Goal: Task Accomplishment & Management: Complete application form

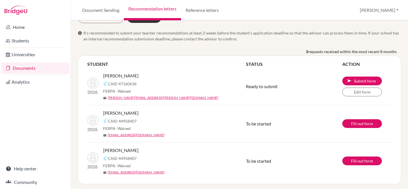
scroll to position [18, 0]
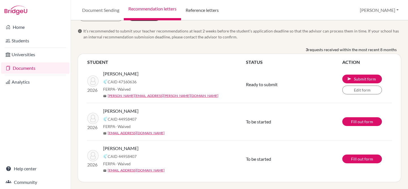
click at [203, 12] on link "Reference letters" at bounding box center [202, 10] width 42 height 20
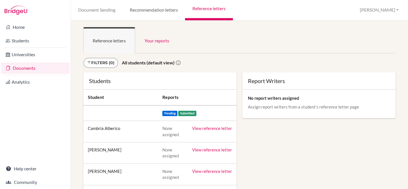
click at [162, 10] on link "Recommendation letters" at bounding box center [153, 10] width 63 height 20
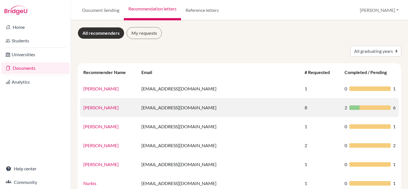
click at [203, 107] on td "[EMAIL_ADDRESS][DOMAIN_NAME]" at bounding box center [219, 107] width 163 height 19
click at [349, 108] on div at bounding box center [354, 108] width 10 height 5
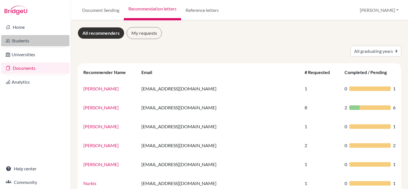
click at [27, 39] on link "Students" at bounding box center [35, 40] width 68 height 11
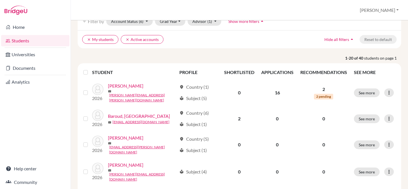
scroll to position [42, 0]
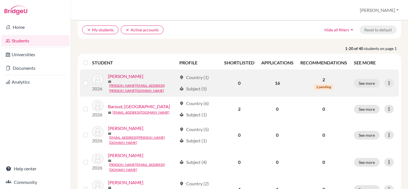
click at [125, 78] on link "[PERSON_NAME]" at bounding box center [125, 76] width 35 height 7
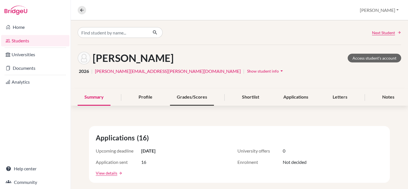
scroll to position [43, 0]
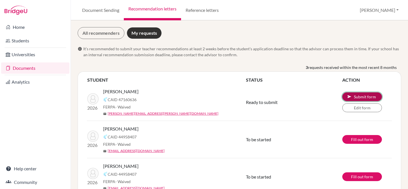
click at [361, 97] on button "send Submit form" at bounding box center [362, 97] width 40 height 9
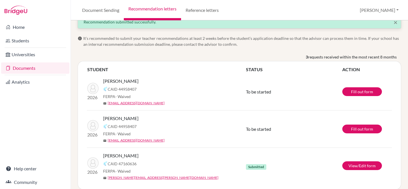
scroll to position [38, 0]
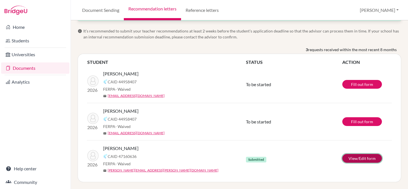
click at [355, 158] on link "View/Edit form" at bounding box center [362, 158] width 40 height 9
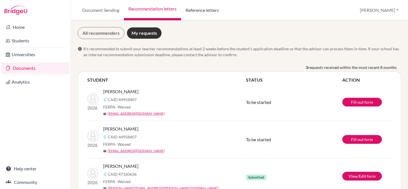
click at [202, 9] on link "Reference letters" at bounding box center [202, 10] width 42 height 20
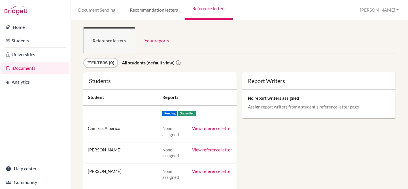
click at [159, 10] on link "Recommendation letters" at bounding box center [153, 10] width 63 height 20
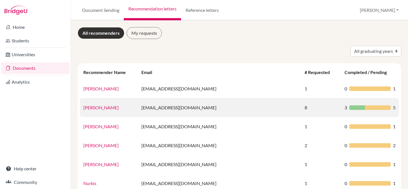
click at [366, 107] on div at bounding box center [369, 108] width 41 height 5
click at [118, 105] on link "[PERSON_NAME]" at bounding box center [100, 107] width 35 height 5
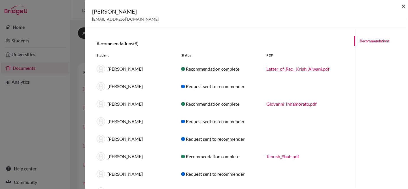
click at [403, 6] on span "×" at bounding box center [403, 6] width 4 height 8
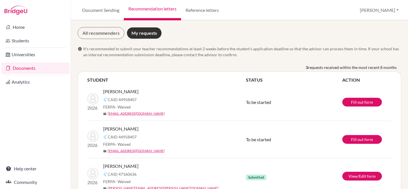
scroll to position [18, 0]
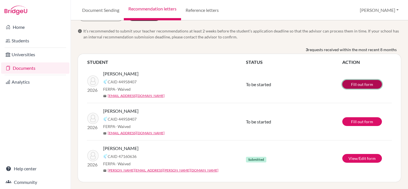
click at [360, 83] on link "Fill out form" at bounding box center [362, 84] width 40 height 9
